Goal: Check status

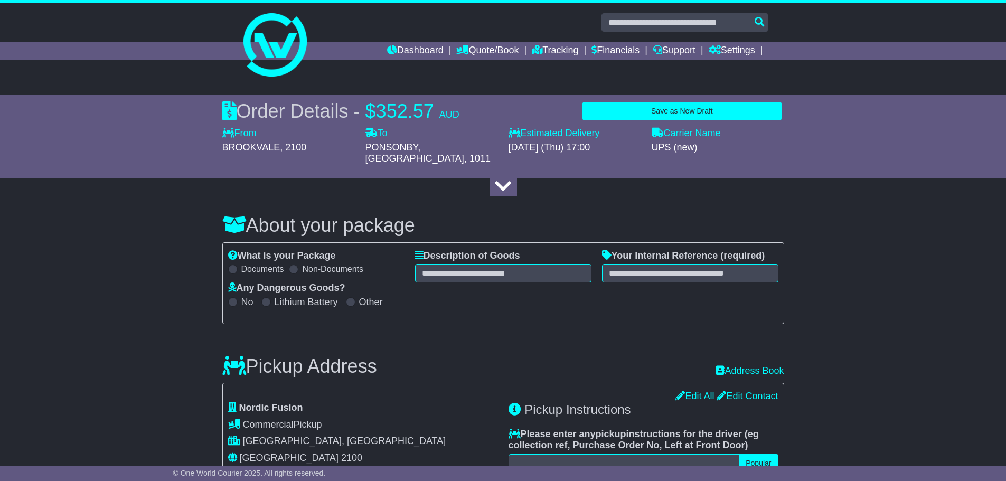
select select "***"
select select "****"
click at [482, 56] on link "Quote/Book" at bounding box center [487, 51] width 62 height 18
click at [426, 46] on link "Dashboard" at bounding box center [415, 51] width 56 height 18
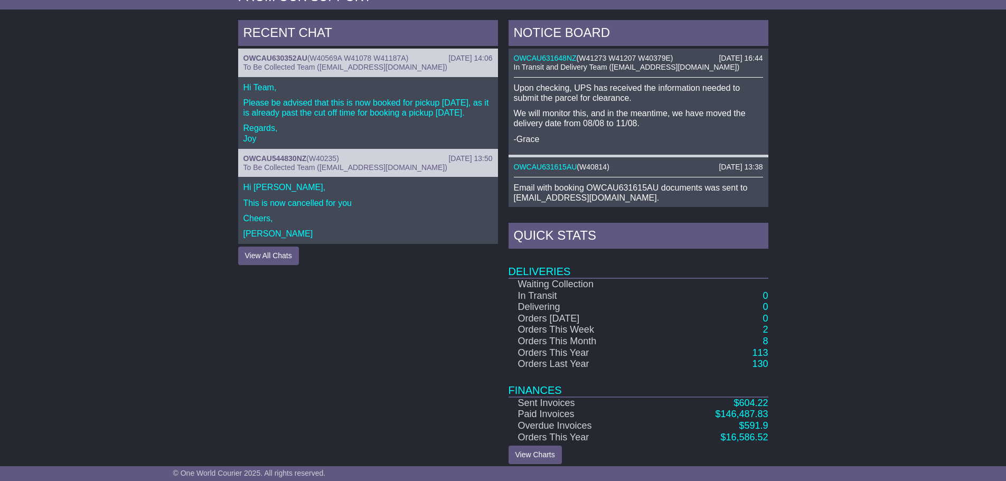
scroll to position [441, 0]
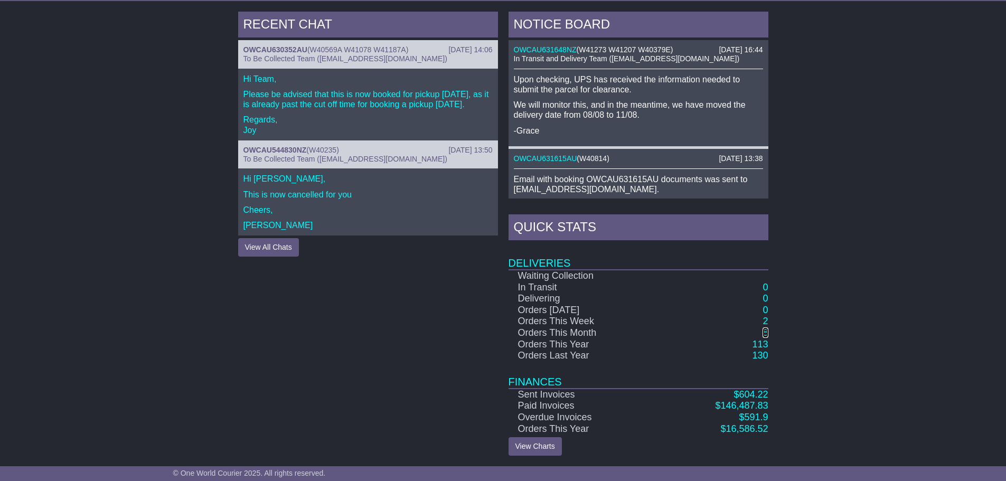
click at [763, 332] on link "8" at bounding box center [764, 332] width 5 height 11
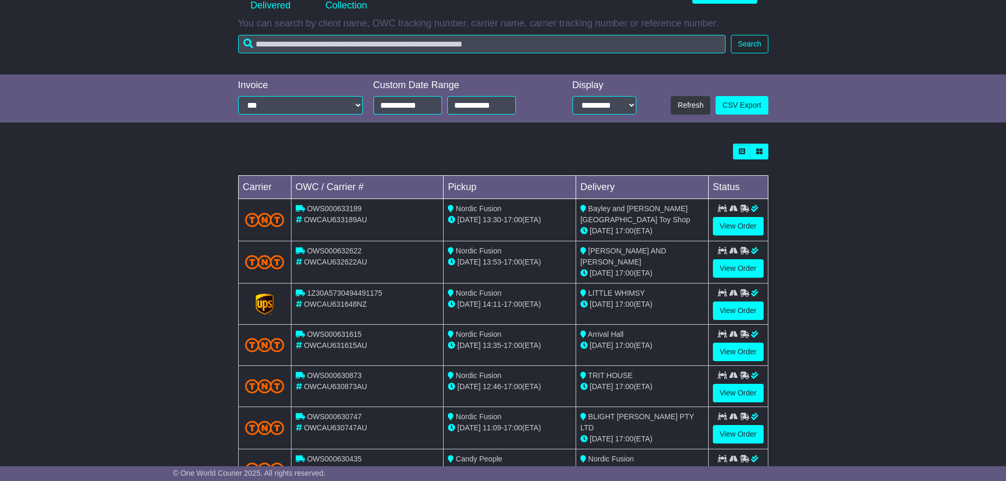
scroll to position [254, 0]
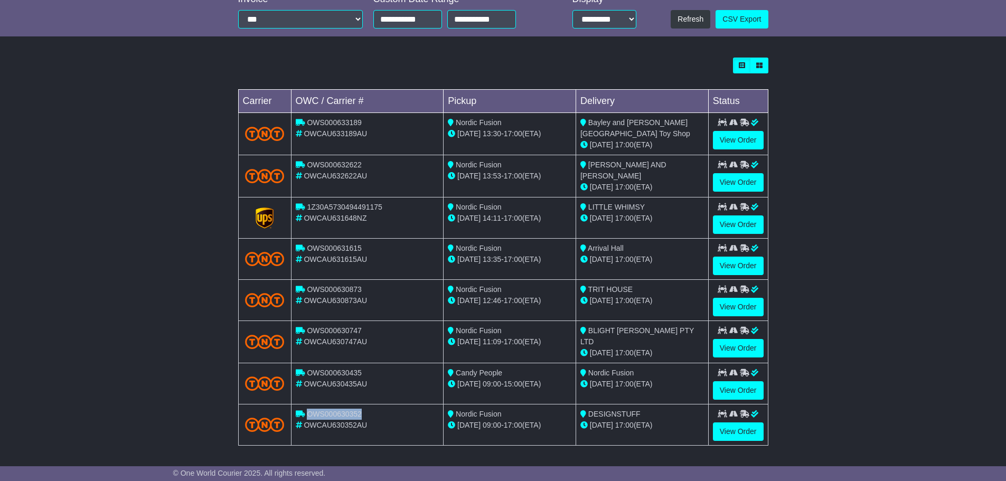
copy span "OWS000630352"
drag, startPoint x: 378, startPoint y: 412, endPoint x: 308, endPoint y: 411, distance: 69.7
click at [308, 411] on div "OWS000630352" at bounding box center [368, 414] width 144 height 11
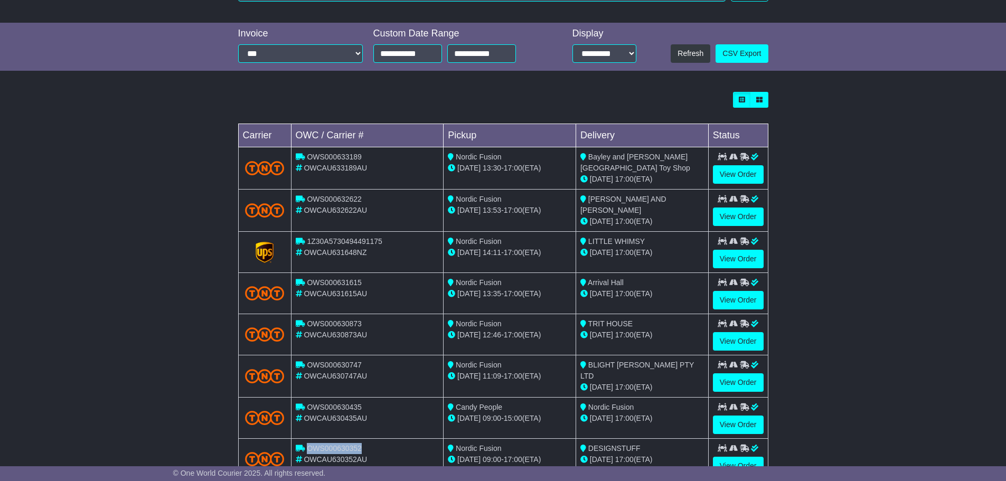
scroll to position [201, 0]
